Goal: Task Accomplishment & Management: Manage account settings

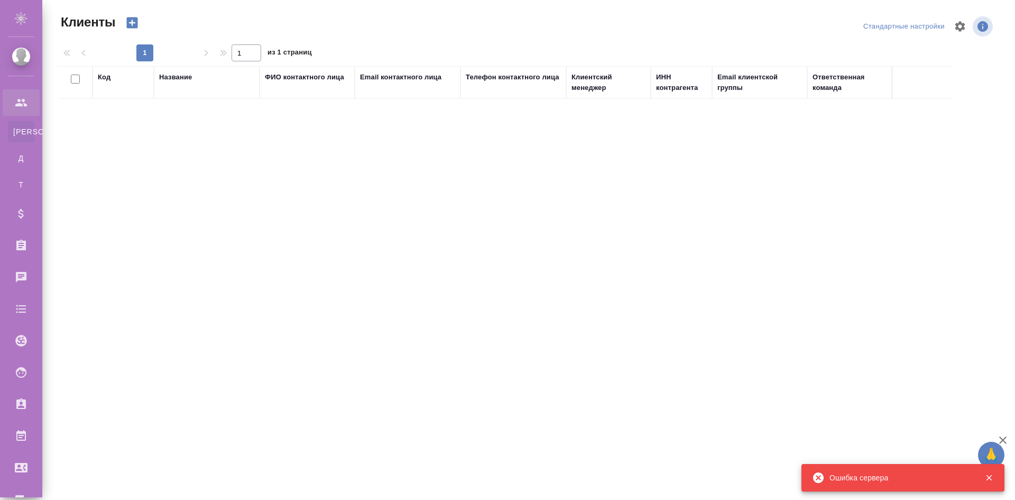
select select "RU"
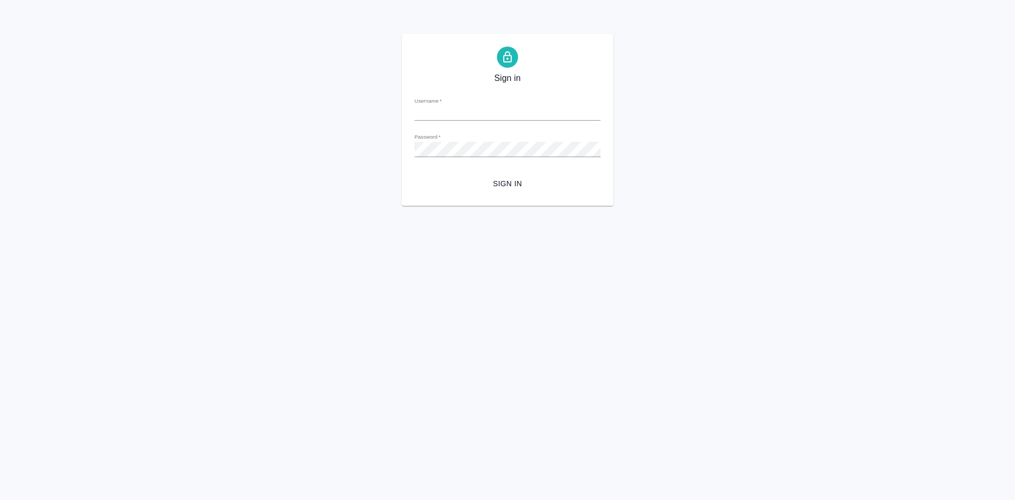
type input "[EMAIL_ADDRESS][DOMAIN_NAME]"
click at [511, 189] on span "Sign in" at bounding box center [507, 183] width 169 height 13
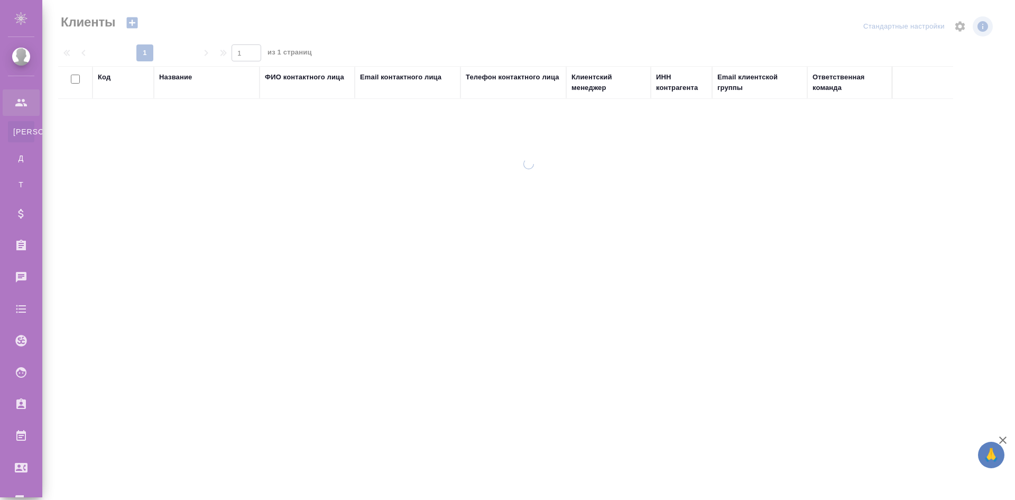
select select "RU"
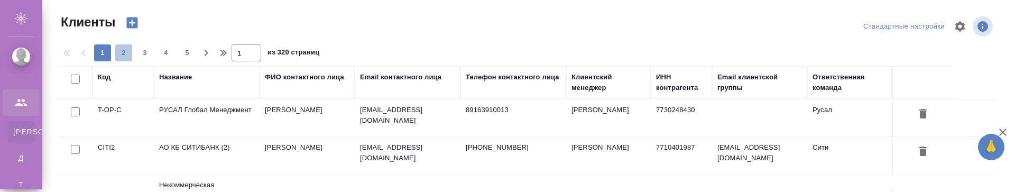
click at [125, 54] on span "2" at bounding box center [123, 53] width 17 height 11
type input "2"
